Goal: Information Seeking & Learning: Learn about a topic

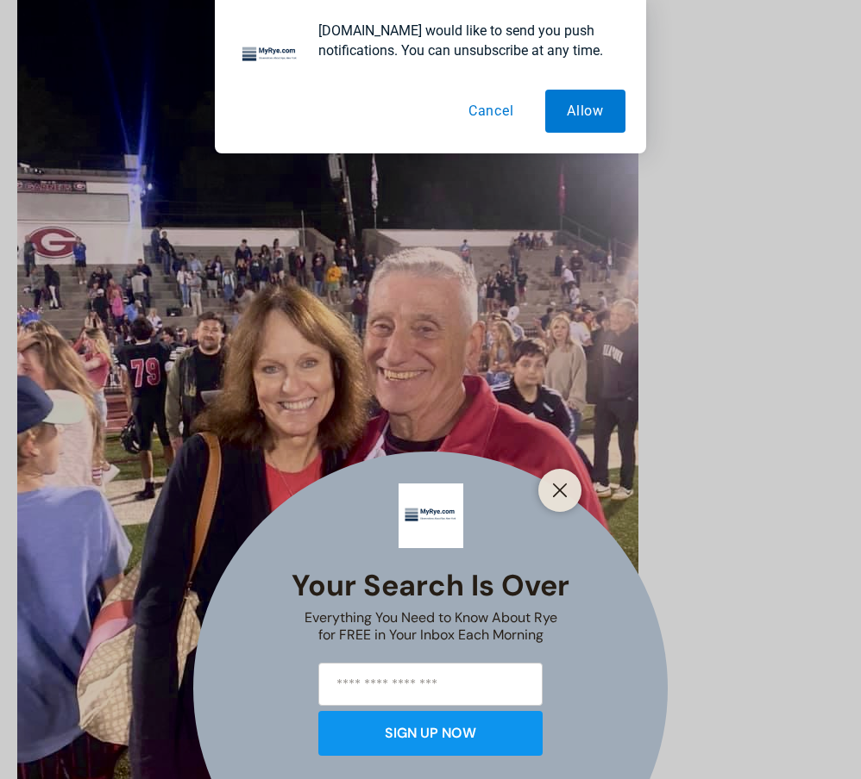
click at [507, 113] on button "Cancel" at bounding box center [491, 111] width 89 height 43
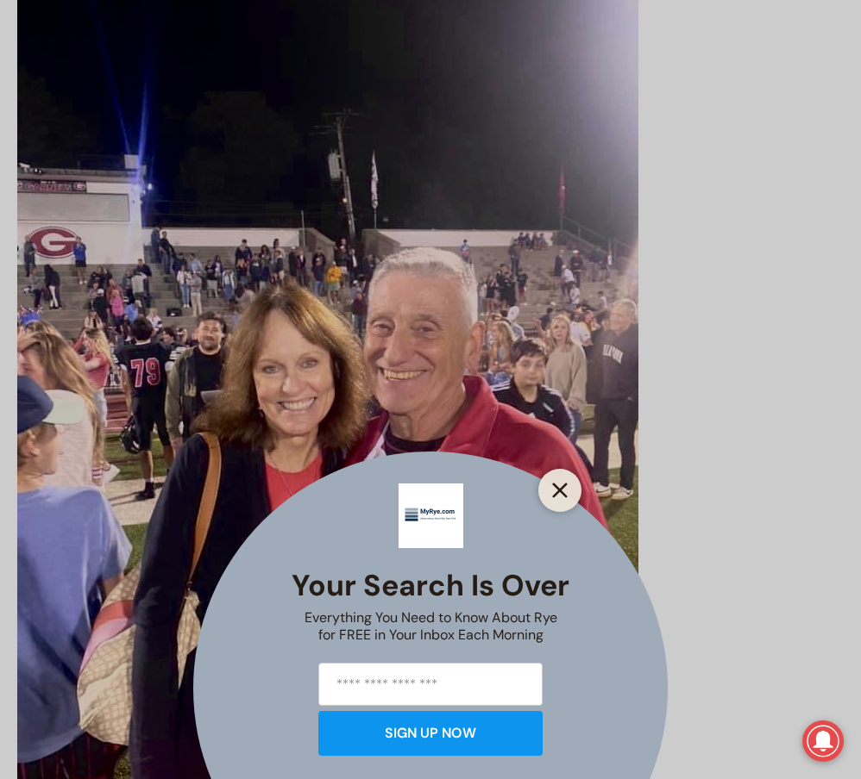
click at [562, 490] on icon "Close" at bounding box center [560, 491] width 16 height 16
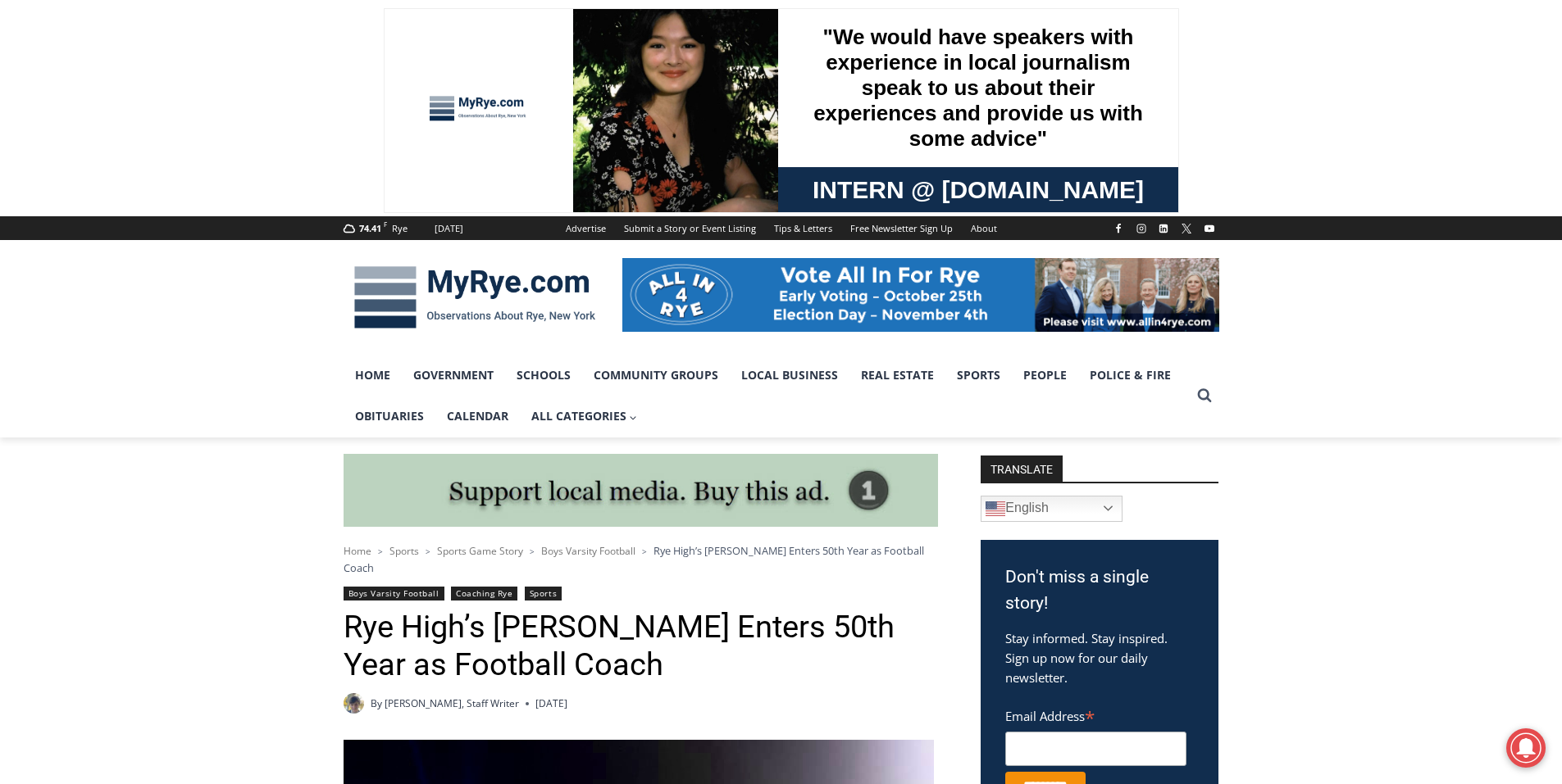
click at [506, 284] on img at bounding box center [474, 297] width 262 height 86
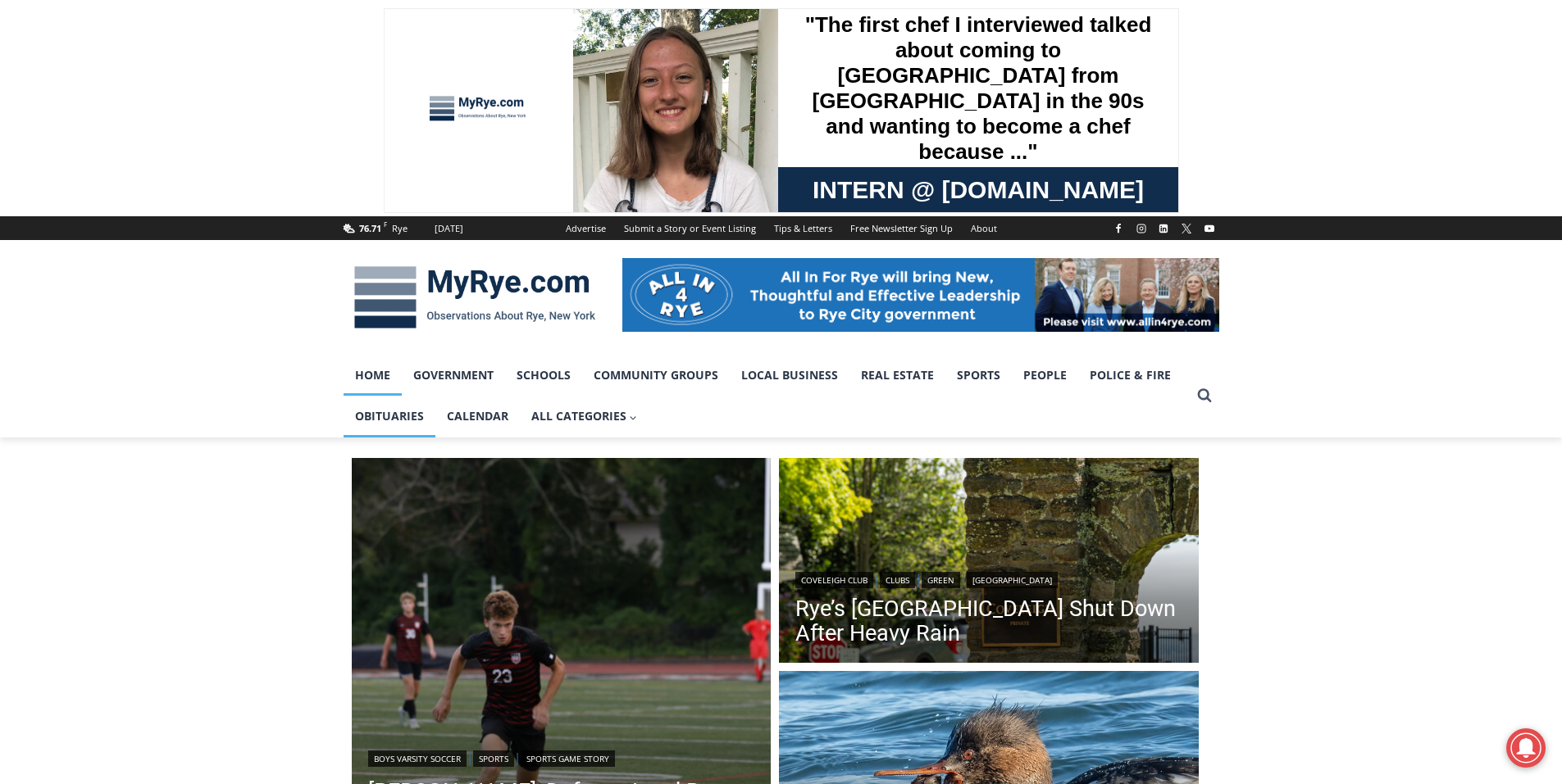
click at [396, 420] on link "Obituaries" at bounding box center [389, 415] width 92 height 41
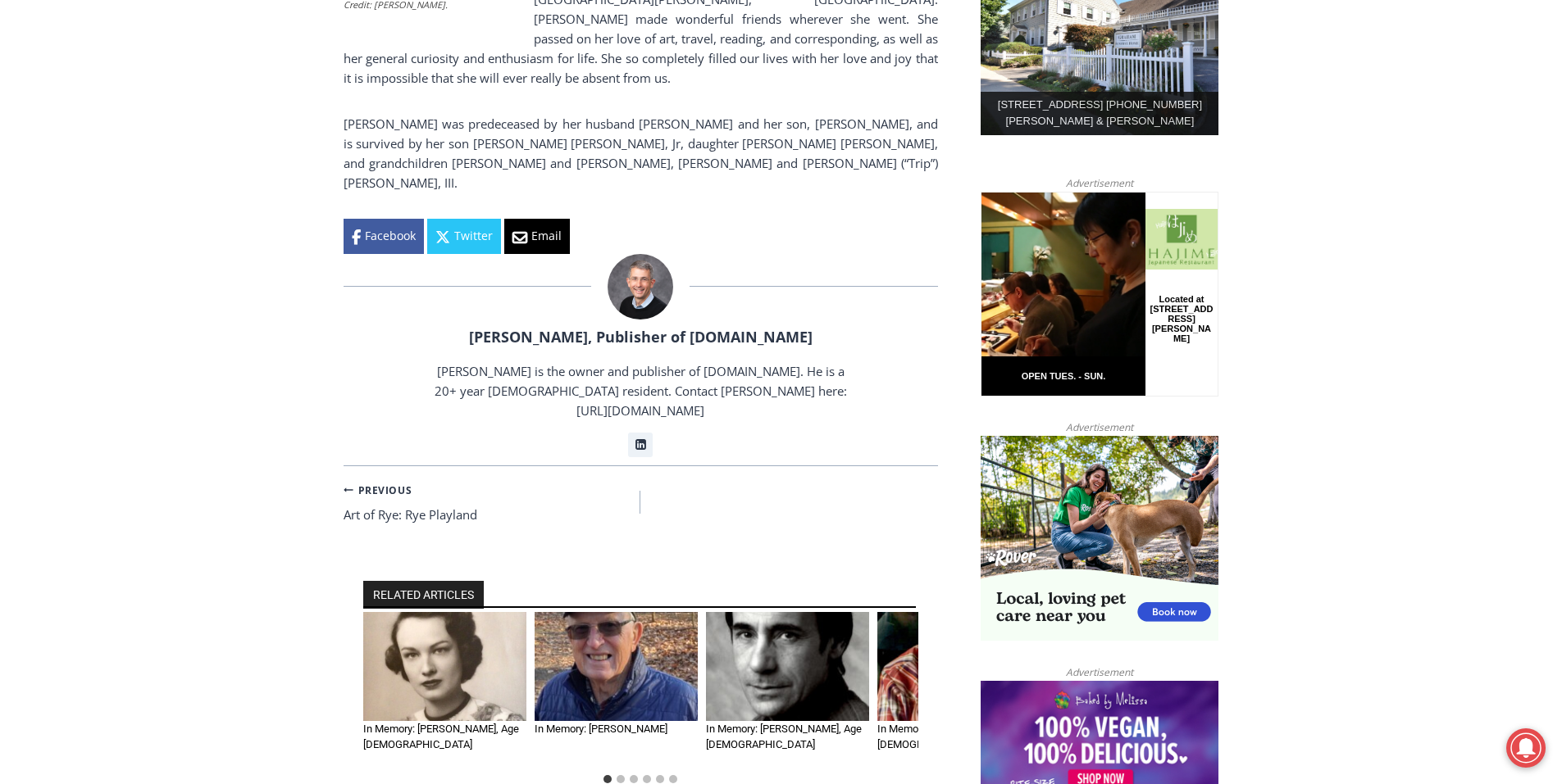
scroll to position [984, 0]
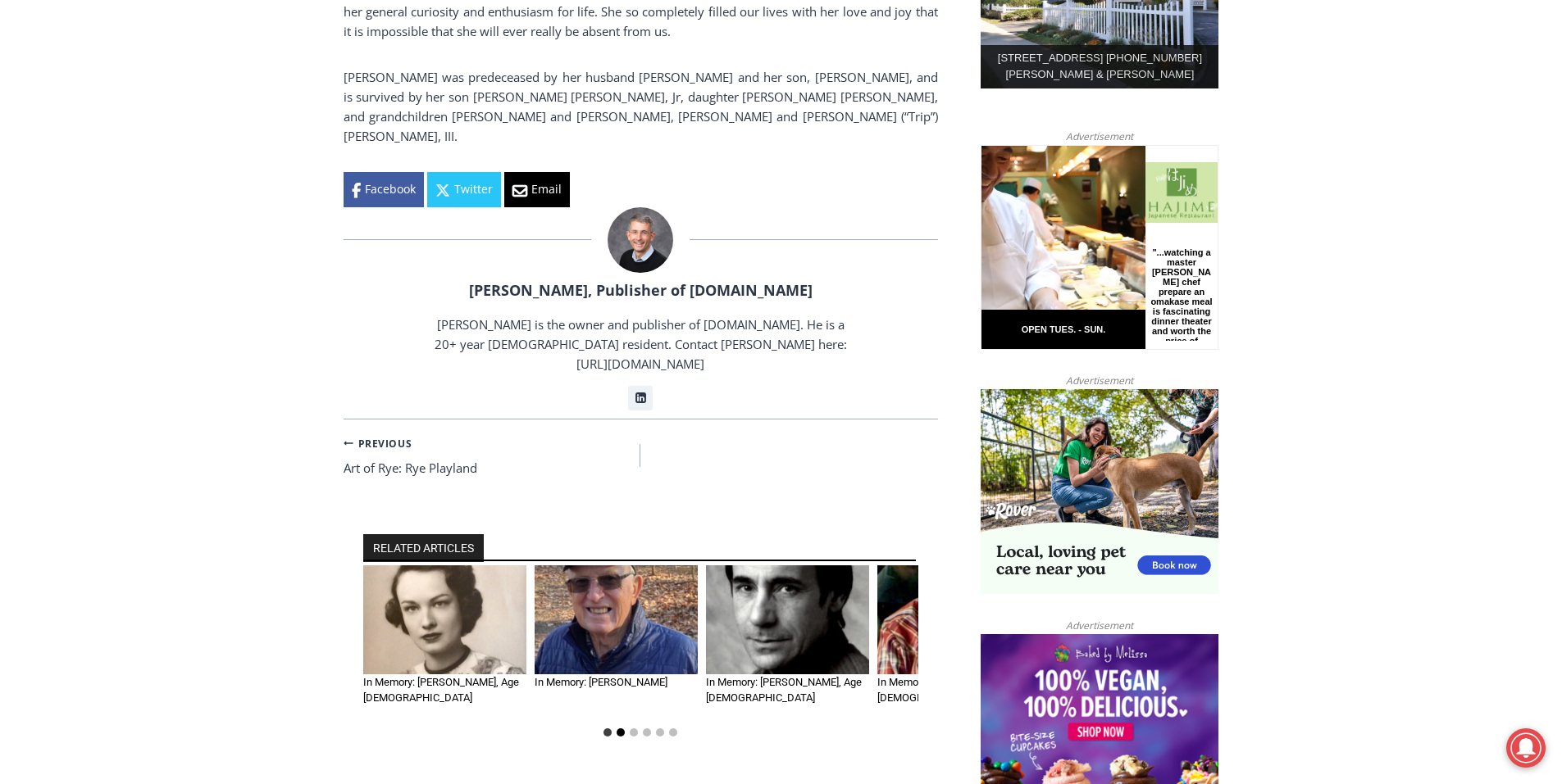
click at [620, 729] on button "Go to slide 2" at bounding box center [620, 733] width 9 height 9
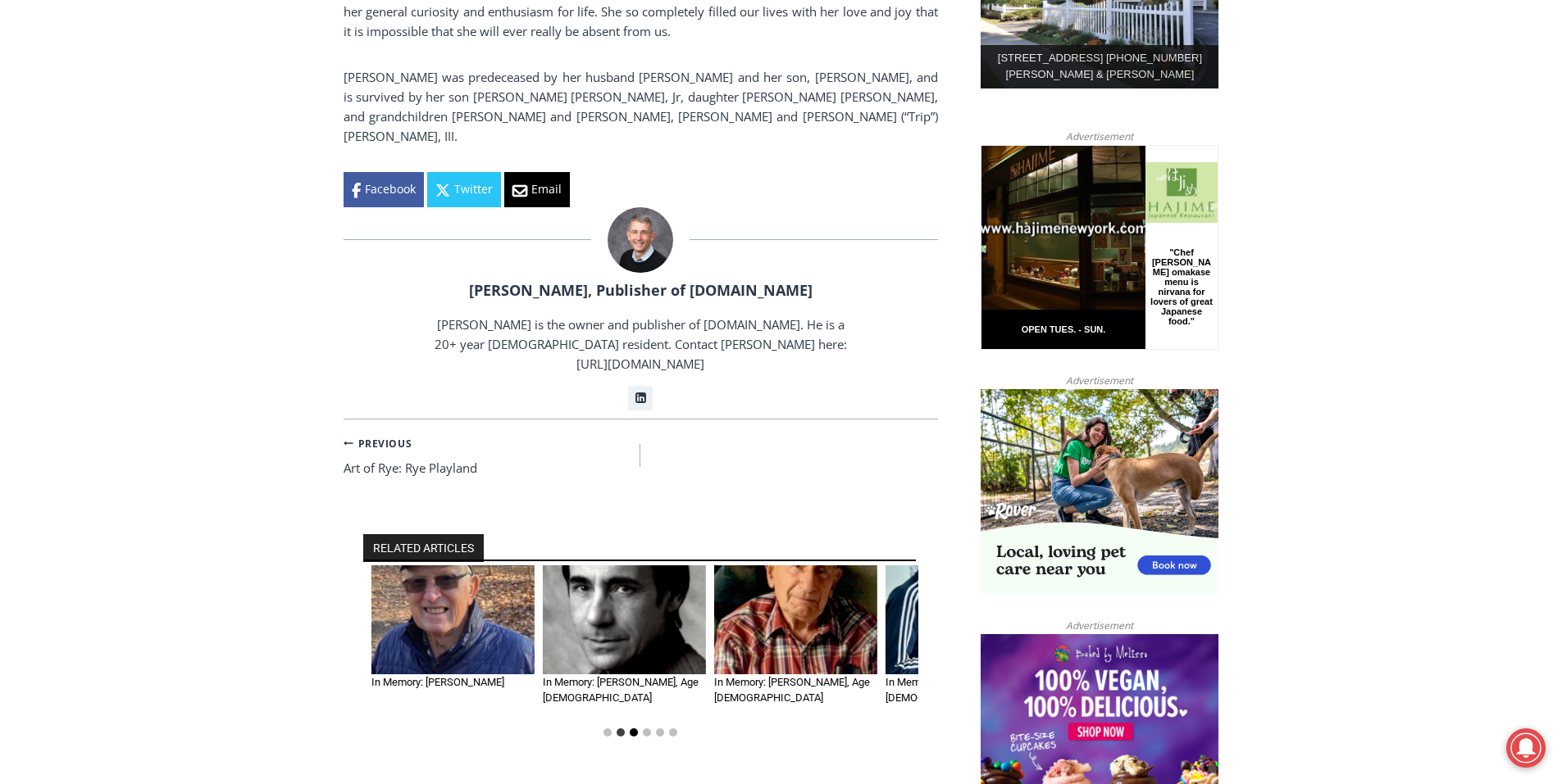
click at [632, 729] on button "Go to slide 3" at bounding box center [633, 733] width 9 height 9
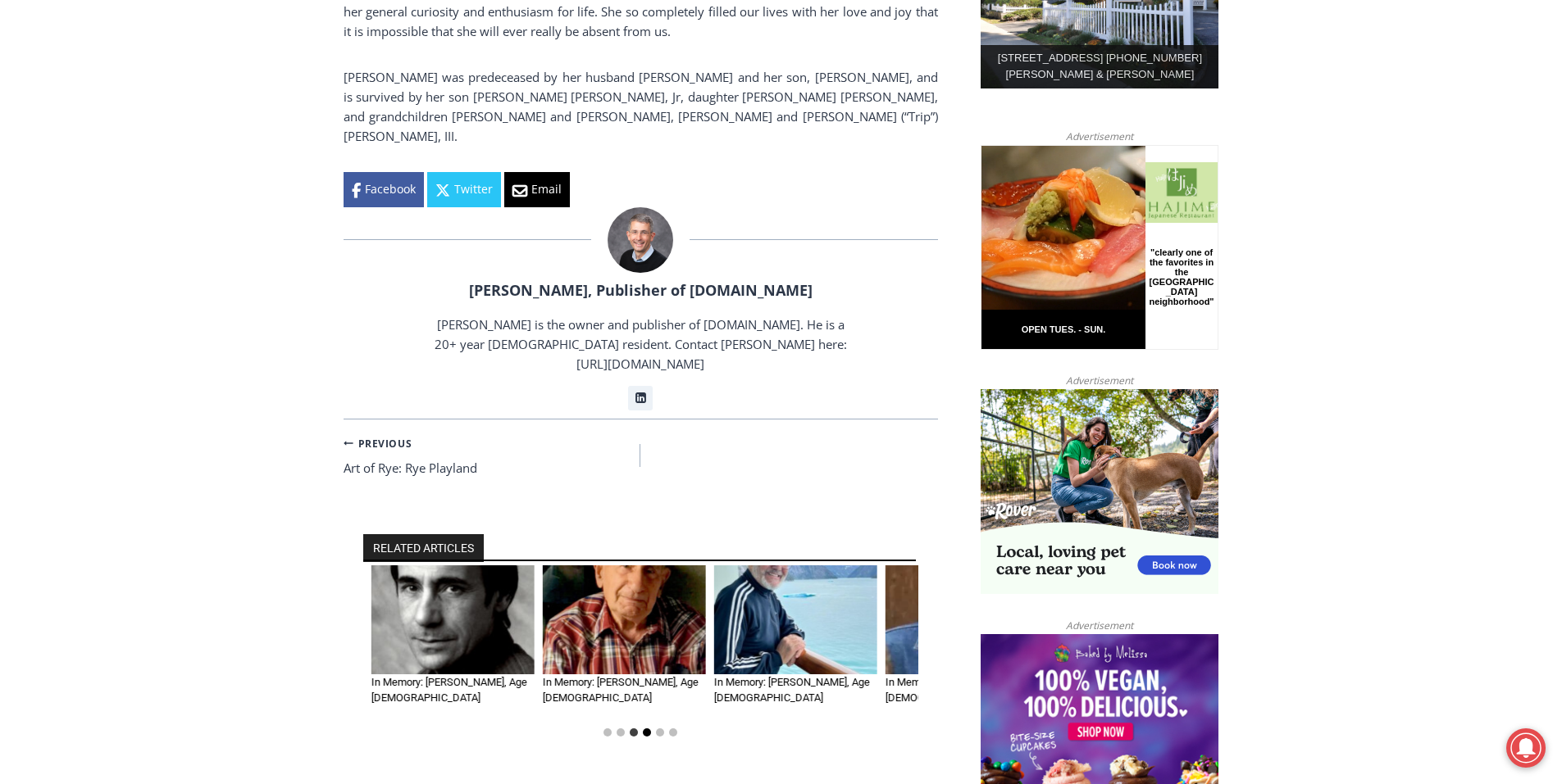
click at [644, 729] on button "Go to slide 4" at bounding box center [646, 733] width 9 height 9
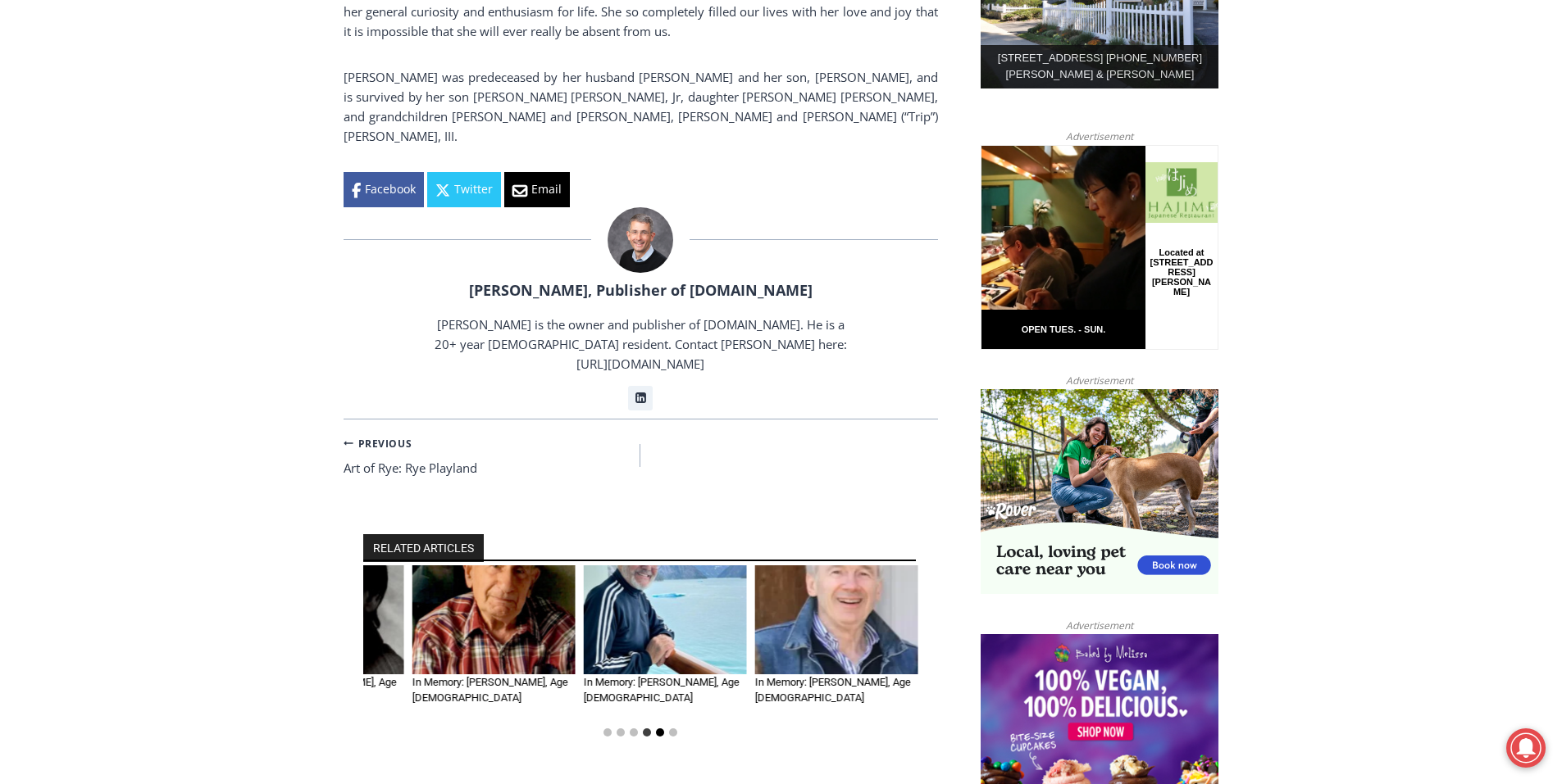
click at [663, 729] on button "Go to slide 5" at bounding box center [660, 733] width 9 height 9
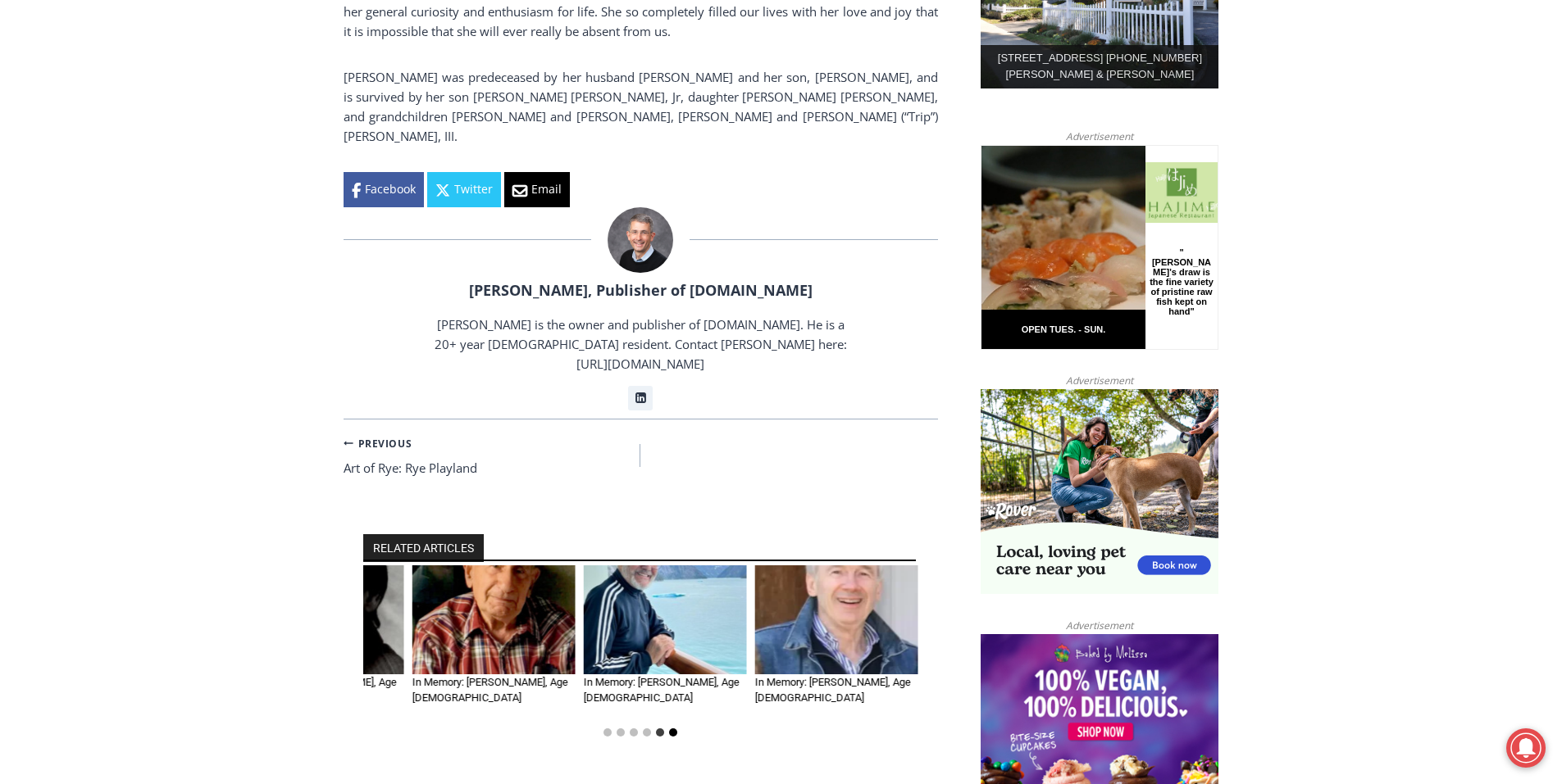
click at [673, 729] on button "Go to slide 6" at bounding box center [673, 733] width 9 height 9
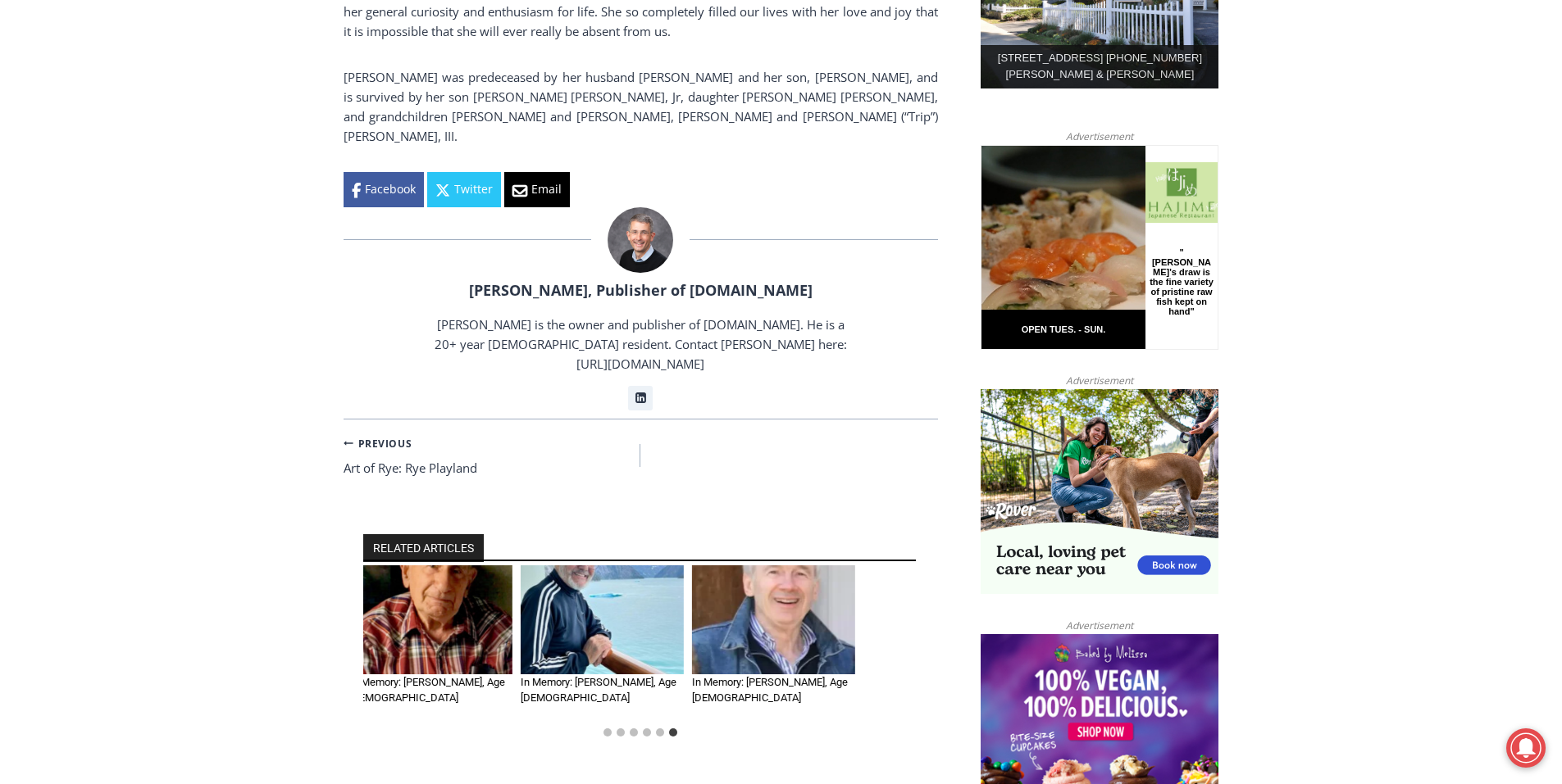
drag, startPoint x: 793, startPoint y: 508, endPoint x: 390, endPoint y: 494, distance: 403.2
click at [390, 565] on div "In Memory: Mary Humphrey, Age 98 By Jay Sears, Publisher of MyRye.com July 16, …" at bounding box center [112, 641] width 555 height 153
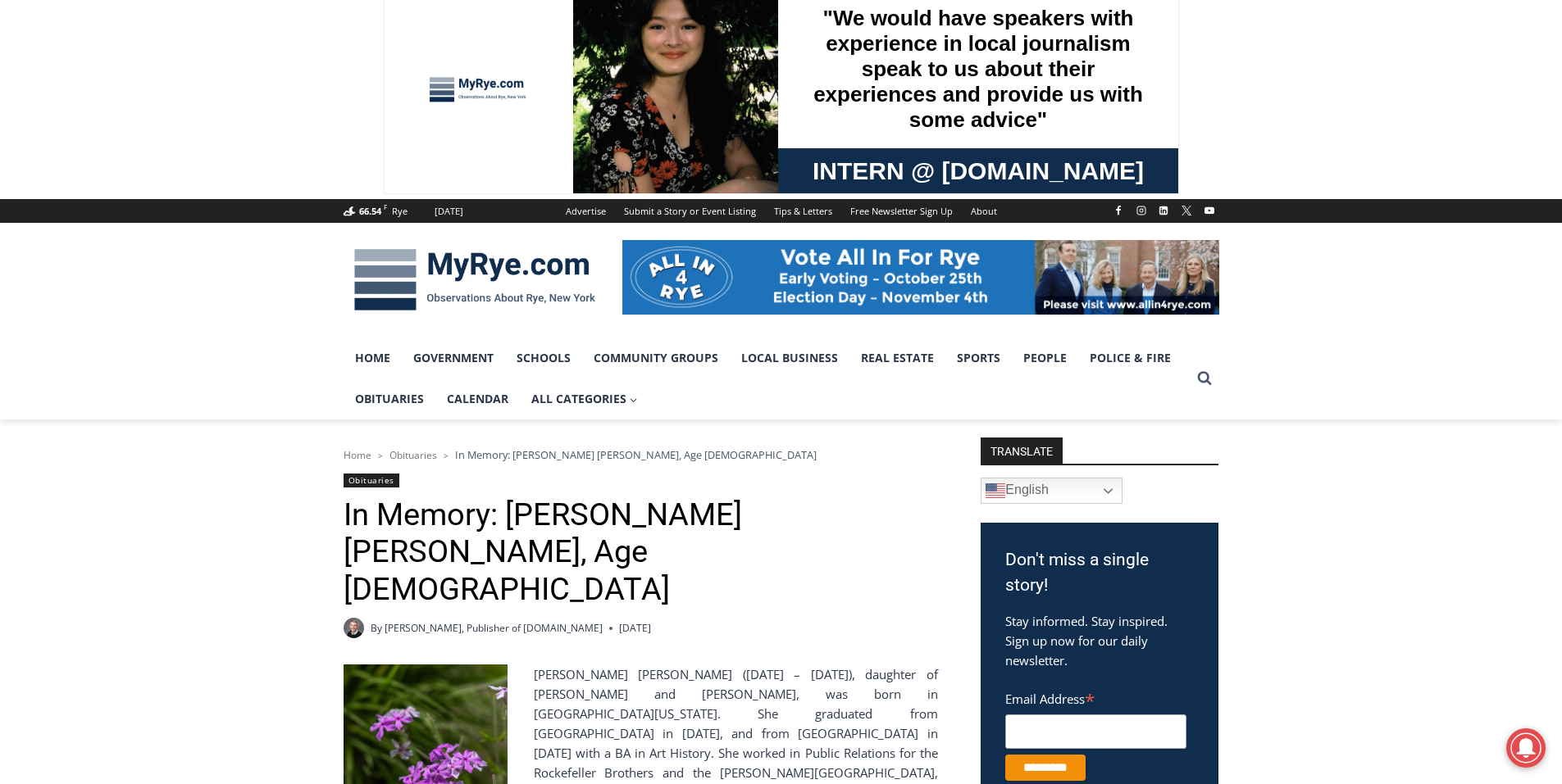
scroll to position [0, 0]
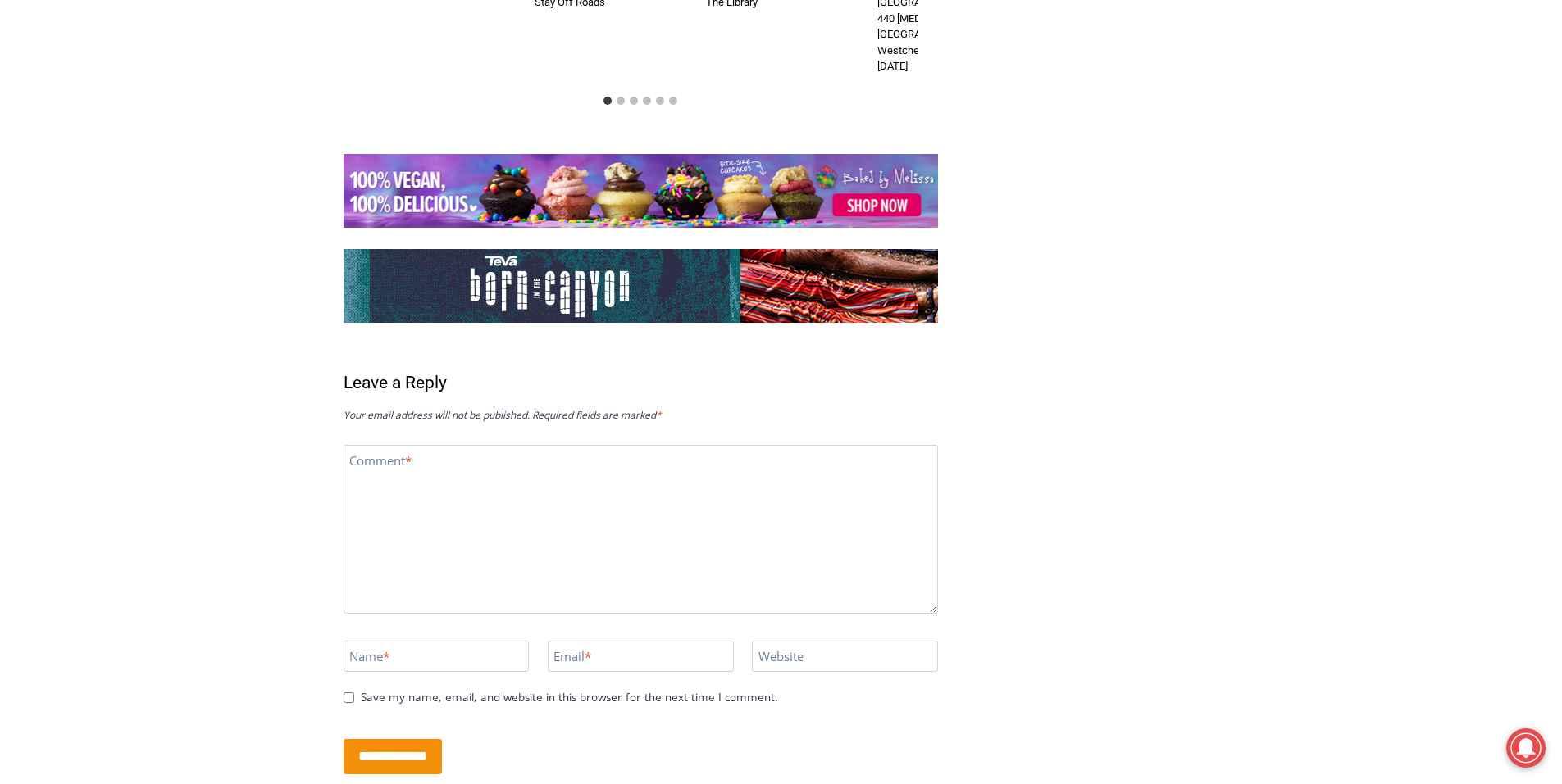
scroll to position [3413, 0]
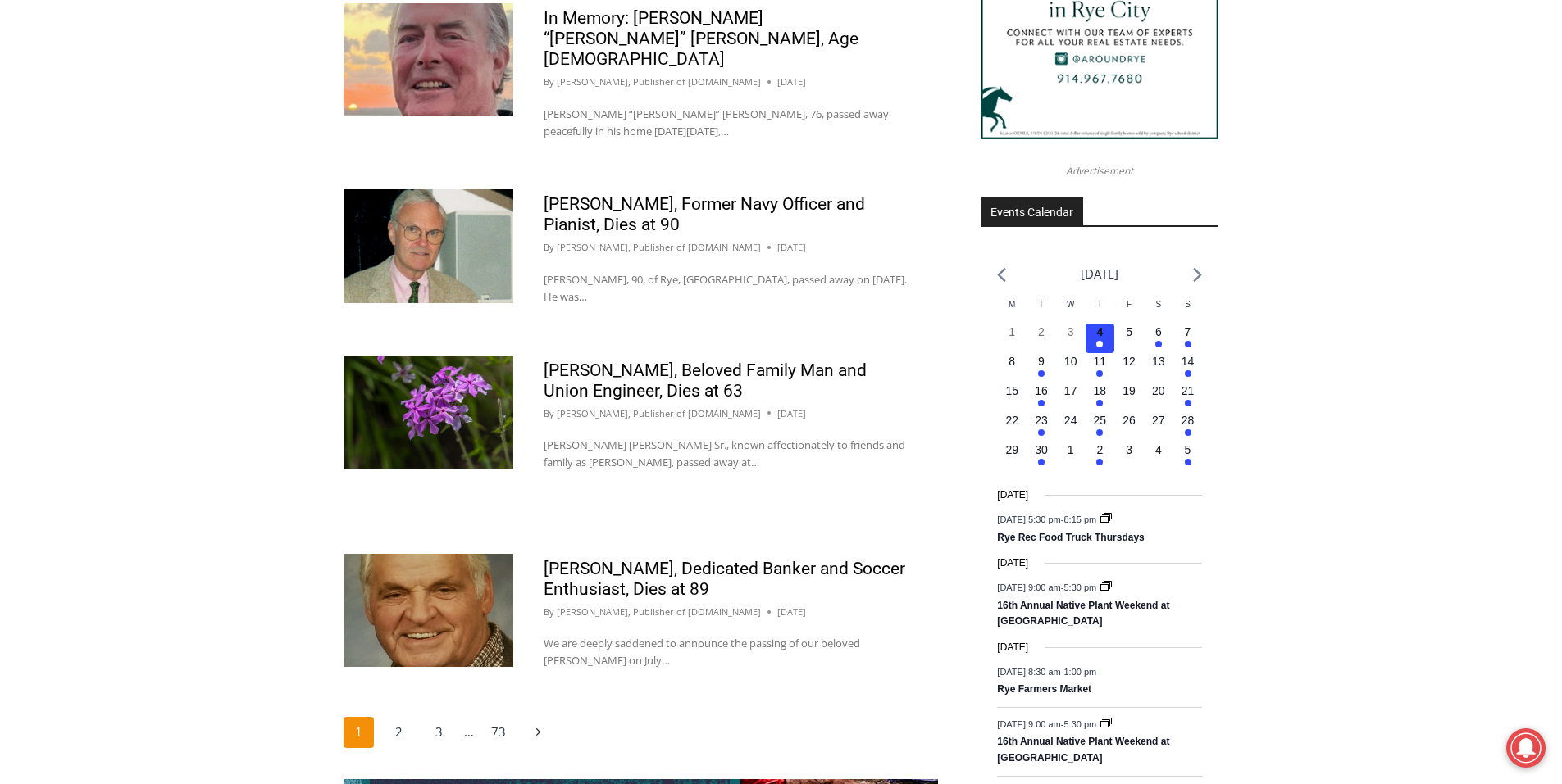
scroll to position [2376, 0]
